Goal: Communication & Community: Answer question/provide support

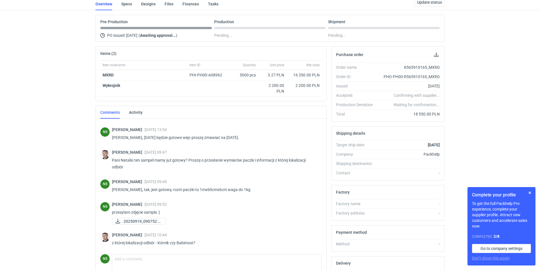
scroll to position [50, 0]
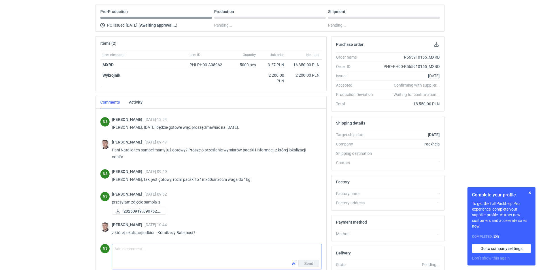
click at [158, 250] on textarea "Comment message" at bounding box center [217, 253] width 210 height 16
type textarea "Kórnik, odbiór w portierni"
click at [300, 264] on button "Send" at bounding box center [309, 264] width 21 height 7
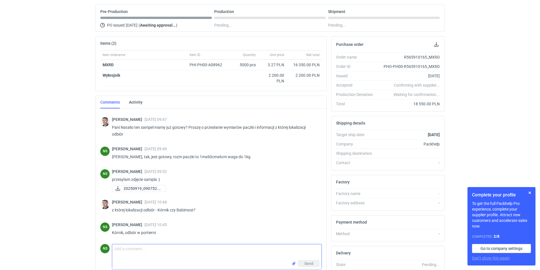
scroll to position [392, 0]
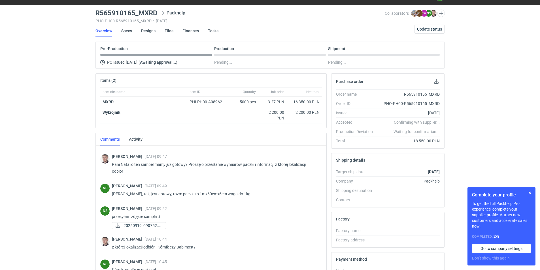
scroll to position [28, 0]
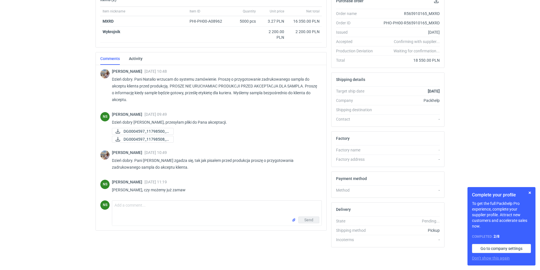
scroll to position [398, 0]
